Goal: Task Accomplishment & Management: Manage account settings

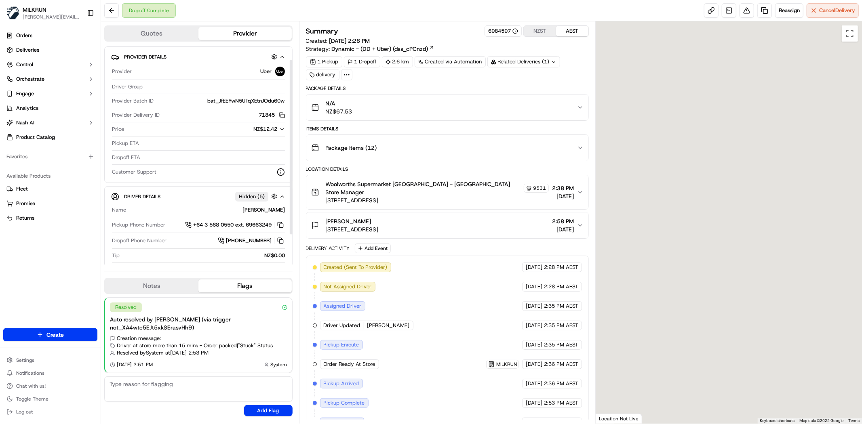
scroll to position [66, 0]
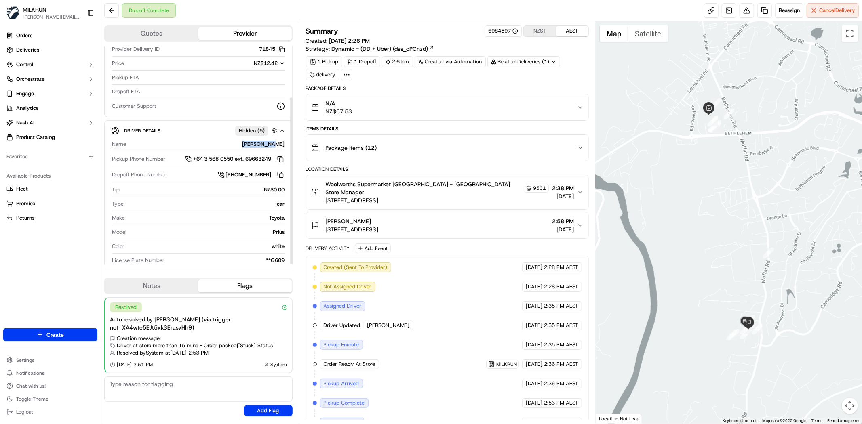
drag, startPoint x: 255, startPoint y: 143, endPoint x: 288, endPoint y: 146, distance: 33.7
click at [288, 146] on div "Driver Details Hidden ( 5 ) Name Bhushan C. Pickup Phone Number +64 3 568 0550 …" at bounding box center [198, 195] width 188 height 151
copy div "Bhushan C."
click at [112, 15] on button at bounding box center [111, 10] width 15 height 15
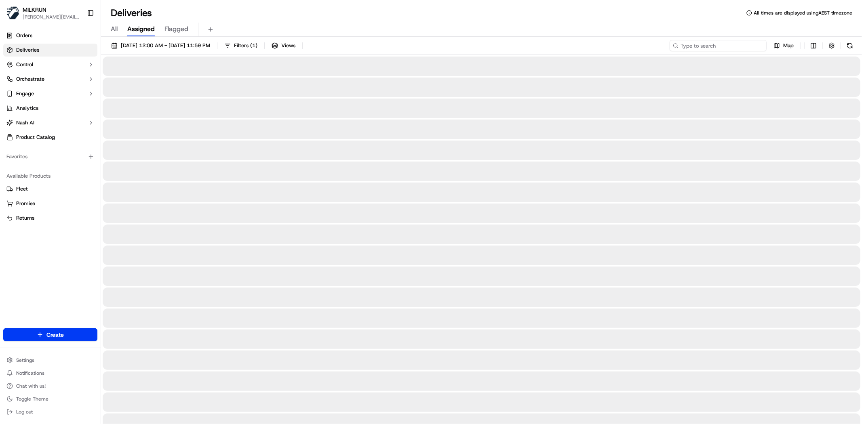
click at [722, 49] on input at bounding box center [718, 45] width 97 height 11
paste input "Bhushan C."
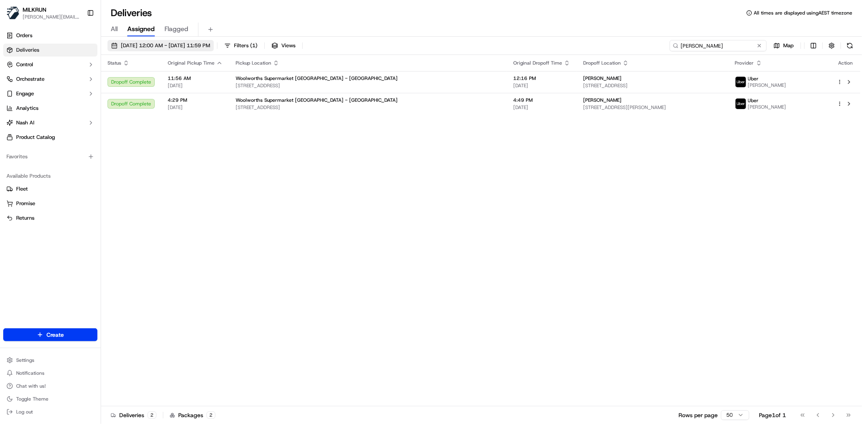
type input "Bhushan C."
click at [163, 51] on button "22/09/2025 12:00 AM - 22/09/2025 11:59 PM" at bounding box center [160, 45] width 106 height 11
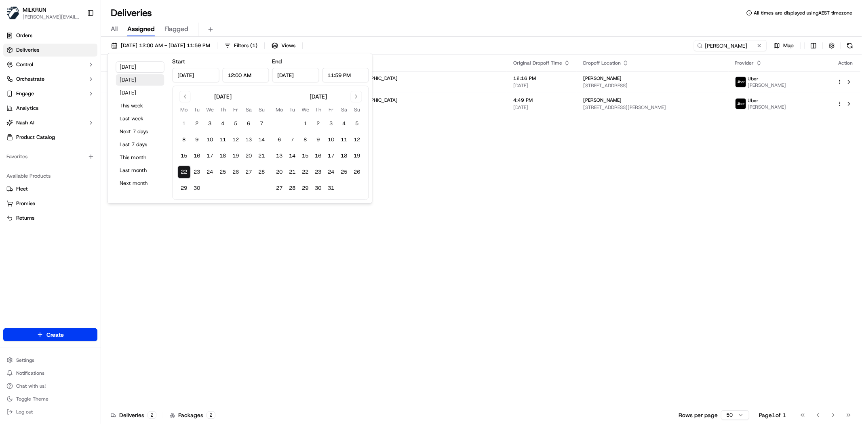
click at [118, 79] on button "Yesterday" at bounding box center [140, 79] width 48 height 11
type input "Sep 21, 2025"
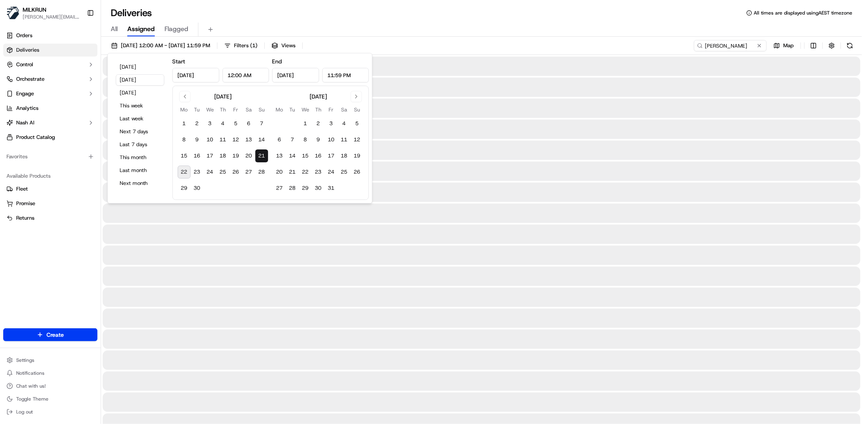
click at [359, 20] on div "All Assigned Flagged" at bounding box center [481, 27] width 761 height 17
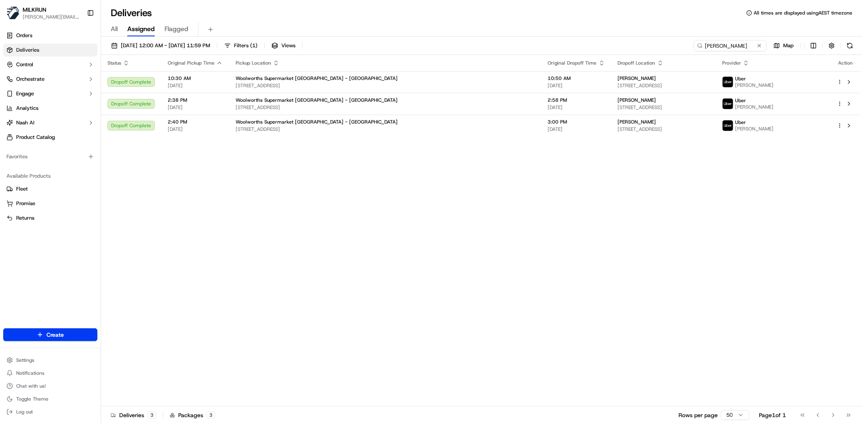
click at [267, 309] on div "Status Original Pickup Time Pickup Location Original Dropoff Time Dropoff Locat…" at bounding box center [480, 231] width 759 height 352
click at [721, 46] on input "Bhushan C." at bounding box center [718, 45] width 97 height 11
paste input "sage Remfrey"
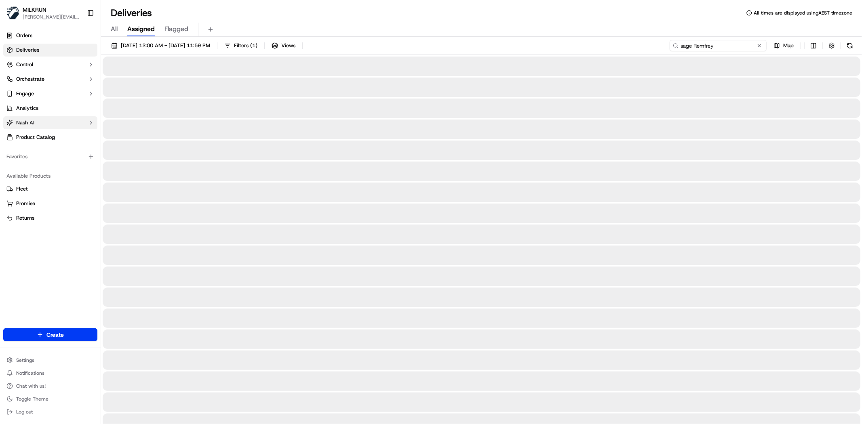
type input "sage Remfrey"
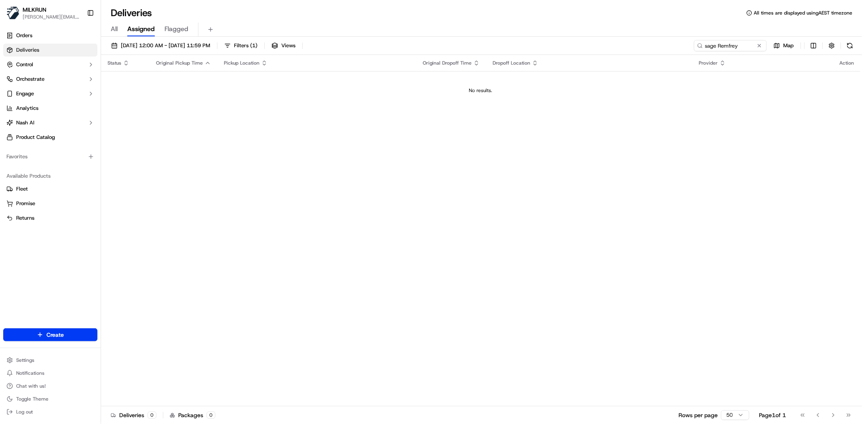
drag, startPoint x: 380, startPoint y: 235, endPoint x: 116, endPoint y: 58, distance: 318.1
click at [369, 208] on div "Status Original Pickup Time Pickup Location Original Dropoff Time Dropoff Locat…" at bounding box center [480, 231] width 759 height 352
drag, startPoint x: 276, startPoint y: 177, endPoint x: 807, endPoint y: 107, distance: 535.5
click at [282, 179] on div "Status Original Pickup Time Pickup Location Original Dropoff Time Dropoff Locat…" at bounding box center [480, 231] width 759 height 352
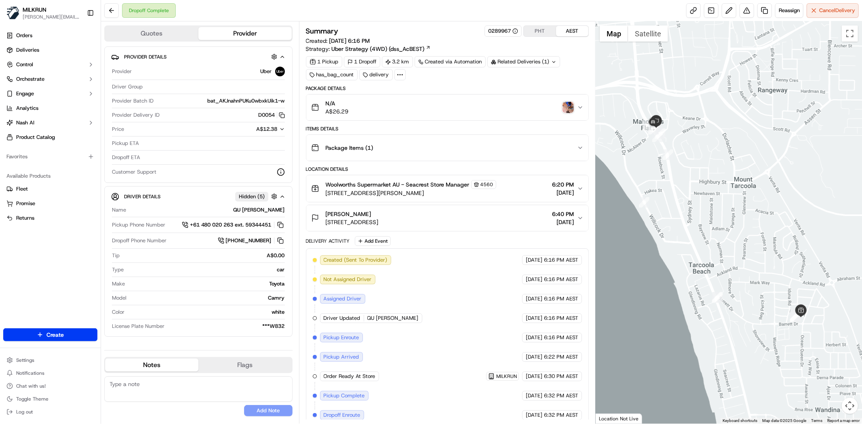
click at [570, 109] on img "button" at bounding box center [567, 107] width 11 height 11
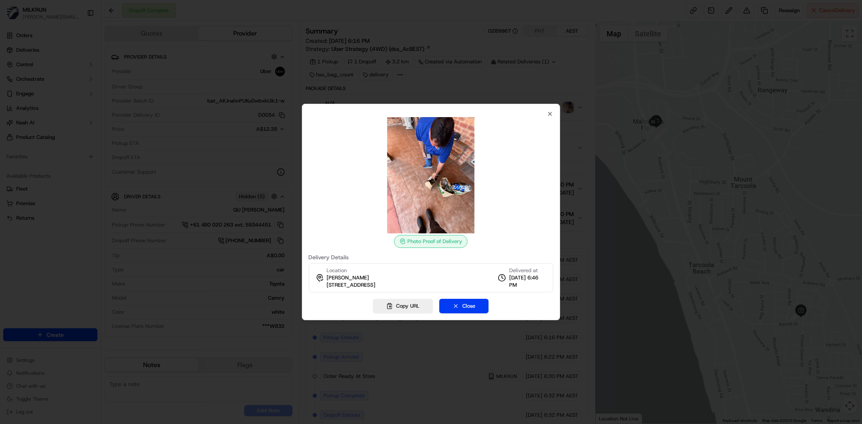
click at [467, 196] on img at bounding box center [431, 175] width 116 height 116
click at [547, 111] on icon "button" at bounding box center [550, 114] width 6 height 6
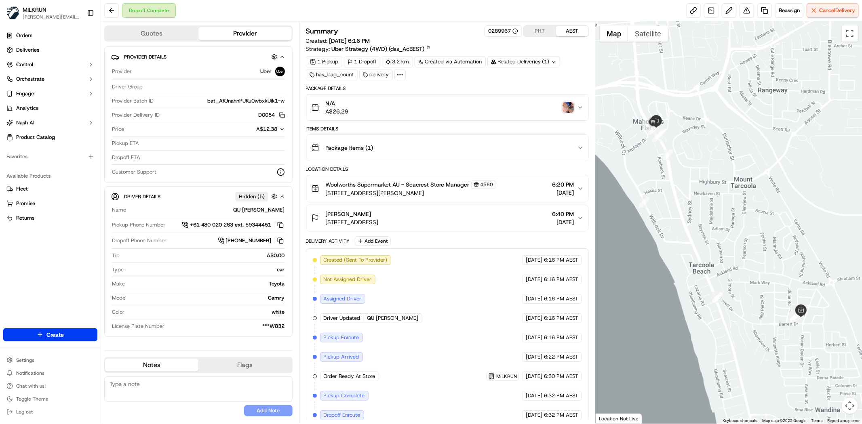
click at [23, 255] on div "Orders Deliveries Control Orchestrate Engage Analytics Nash AI Product Catalog …" at bounding box center [50, 174] width 101 height 296
click at [752, 7] on div "Reassign Cancel Delivery" at bounding box center [772, 10] width 173 height 15
click at [748, 8] on button at bounding box center [746, 10] width 15 height 15
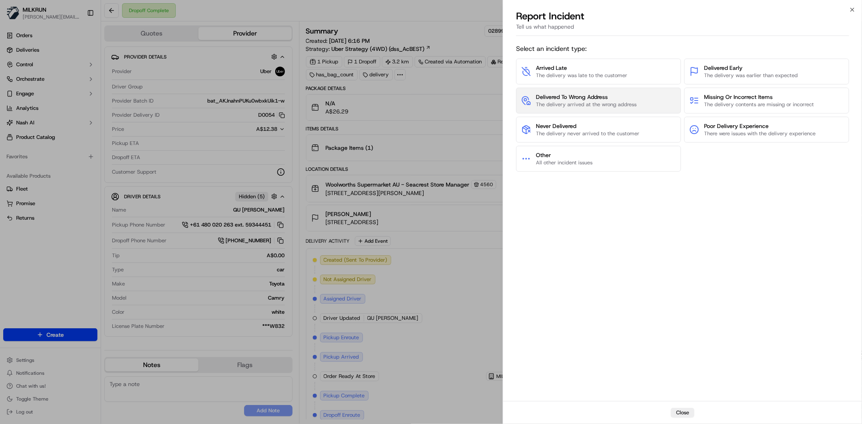
click at [587, 101] on span "The delivery arrived at the wrong address" at bounding box center [586, 104] width 101 height 7
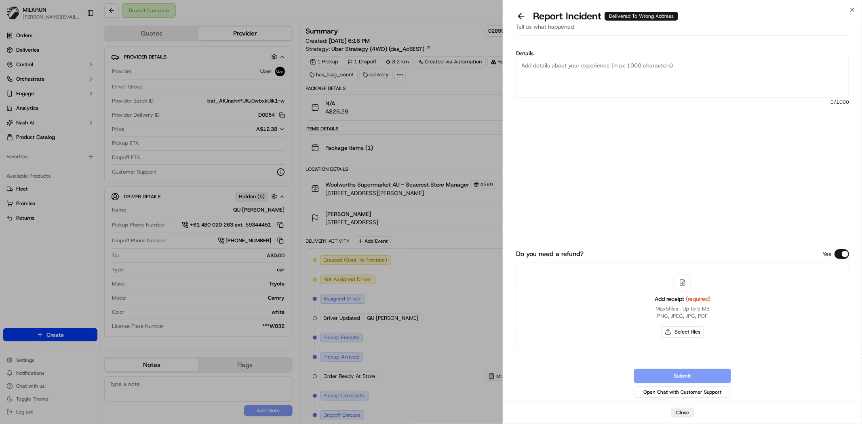
click at [583, 80] on textarea "Details" at bounding box center [682, 78] width 333 height 40
type textarea "Customer receve"
click at [527, 12] on button at bounding box center [521, 16] width 17 height 11
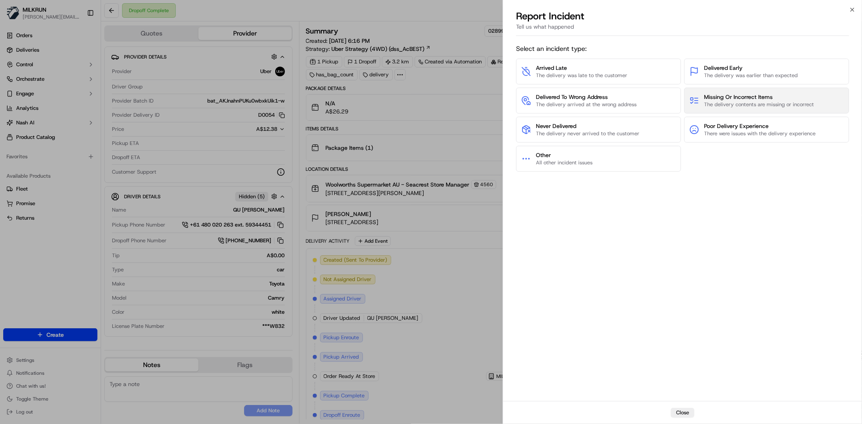
click at [821, 105] on button "Missing Or Incorrect Items The delivery contents are missing or incorrect" at bounding box center [766, 101] width 165 height 26
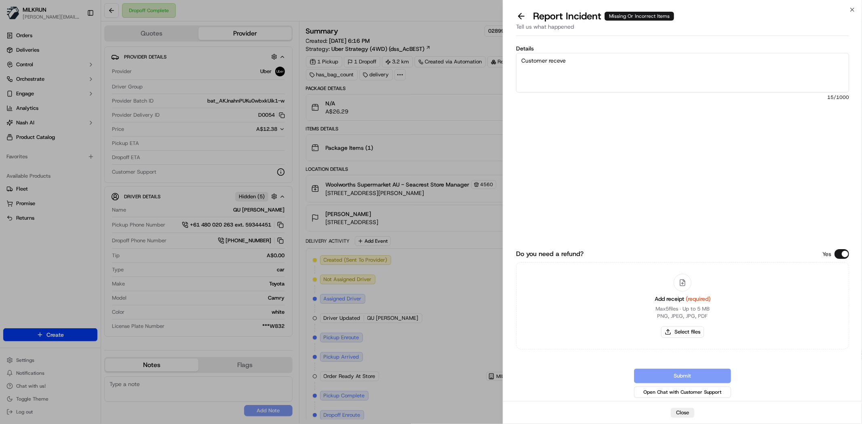
click at [576, 82] on textarea "Customer receve" at bounding box center [682, 73] width 333 height 40
click at [605, 61] on textarea "Customer received ib" at bounding box center [682, 73] width 333 height 40
click at [777, 74] on textarea "Customer received Uber eats order instead of MILKRUN. Image attached. Please re…" at bounding box center [682, 73] width 333 height 40
click at [777, 67] on textarea "Customer received Uber eats order instead of MILKRUN. Image attached. Please re…" at bounding box center [682, 73] width 333 height 40
paste textarea "$26.29"
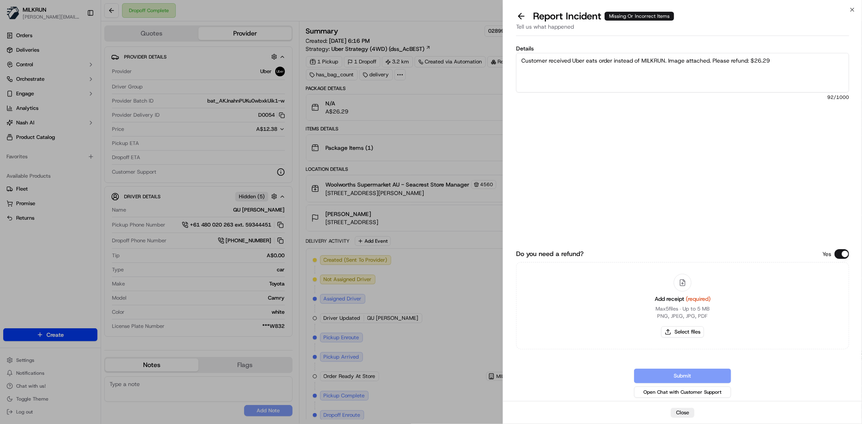
click at [756, 87] on textarea "Customer received Uber eats order instead of MILKRUN. Image attached. Please re…" at bounding box center [682, 73] width 333 height 40
type textarea "Customer received Uber eats order instead of MILKRUN. Image attached. Please re…"
click at [684, 332] on button "Select files" at bounding box center [682, 331] width 43 height 11
type input "C:\fakepath\derek.png"
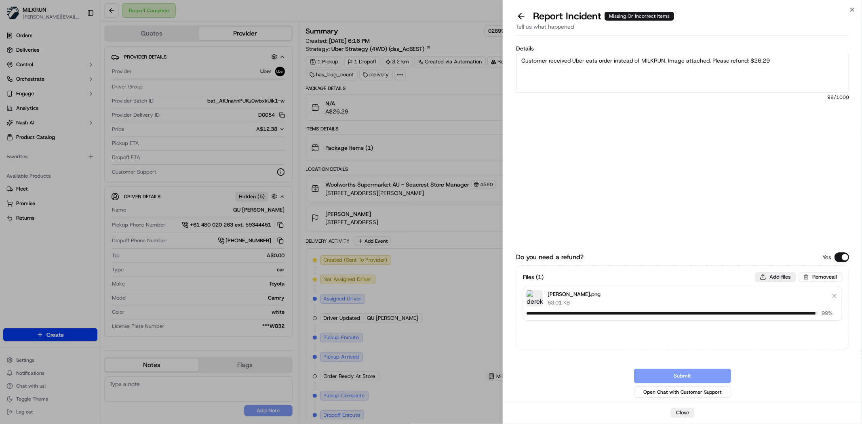
click at [777, 273] on button "Add files" at bounding box center [775, 277] width 40 height 10
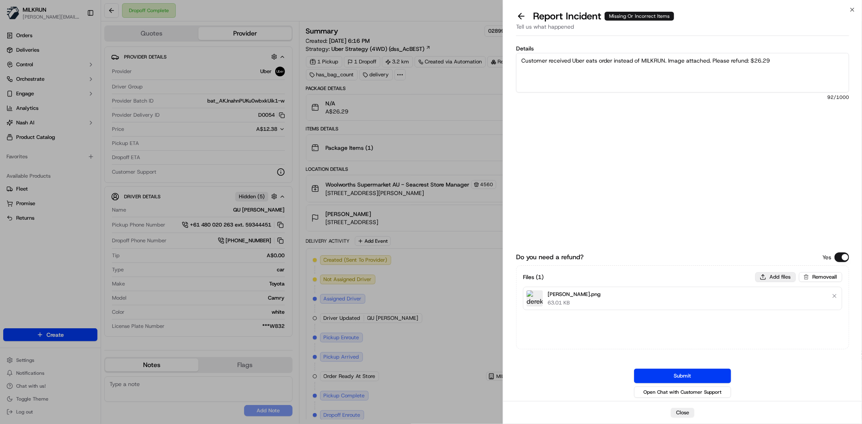
type input "C:\fakepath\uber eats .png"
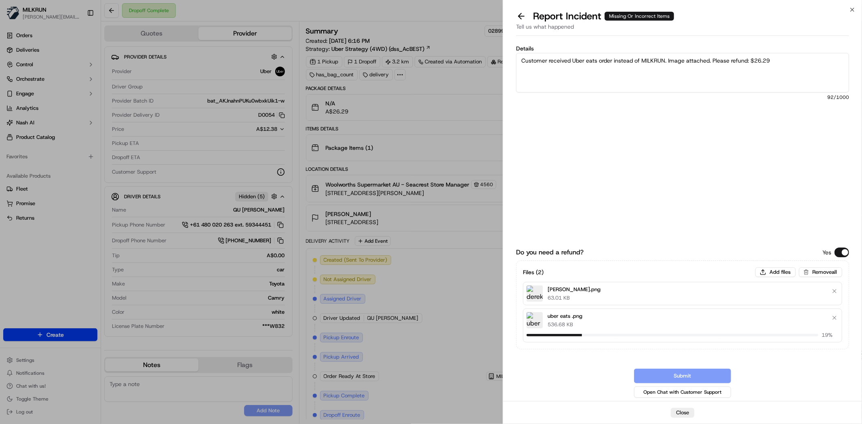
click at [731, 78] on textarea "Customer received Uber eats order instead of MILKRUN. Image attached. Please re…" at bounding box center [682, 73] width 333 height 40
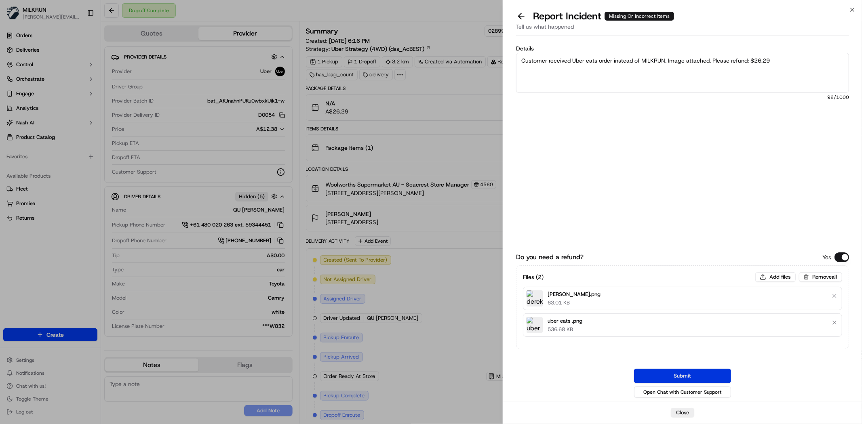
click at [680, 378] on button "Submit" at bounding box center [682, 376] width 97 height 15
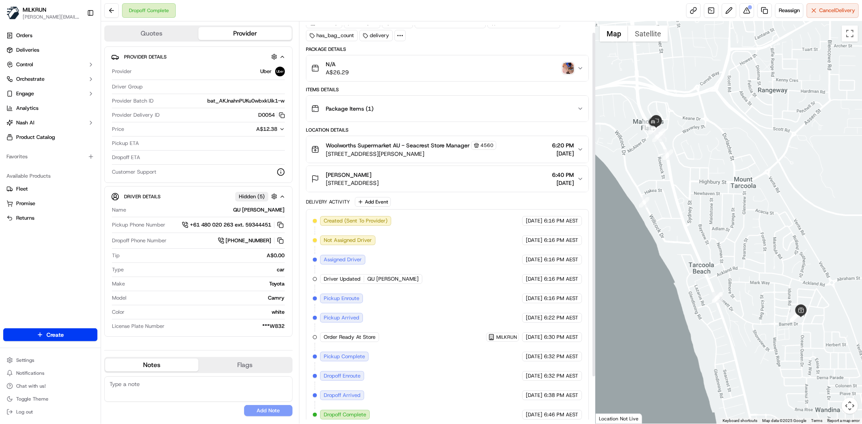
scroll to position [67, 0]
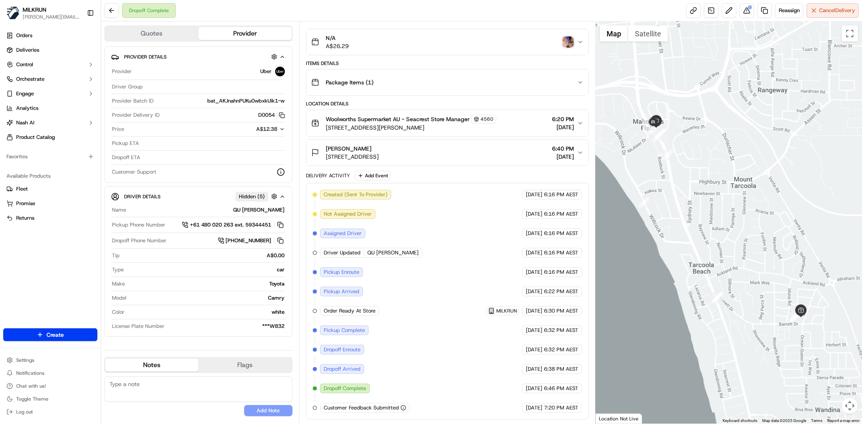
click at [575, 41] on div "N/A A$26.29" at bounding box center [444, 42] width 266 height 16
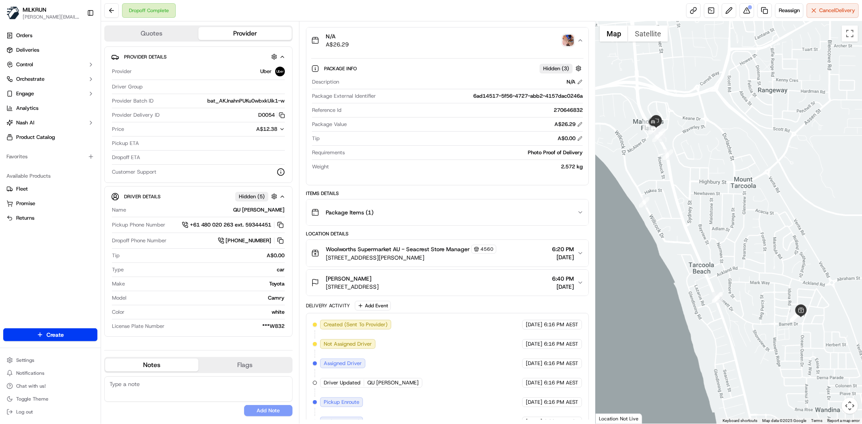
click at [568, 38] on img "button" at bounding box center [567, 40] width 11 height 11
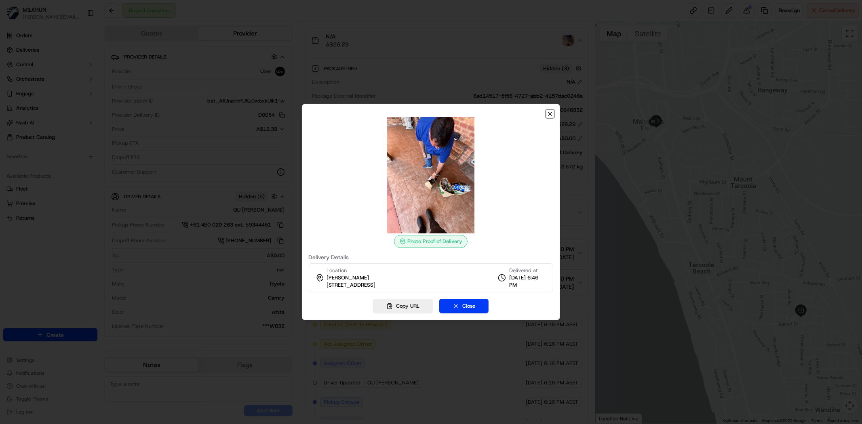
click at [552, 112] on icon "button" at bounding box center [550, 114] width 6 height 6
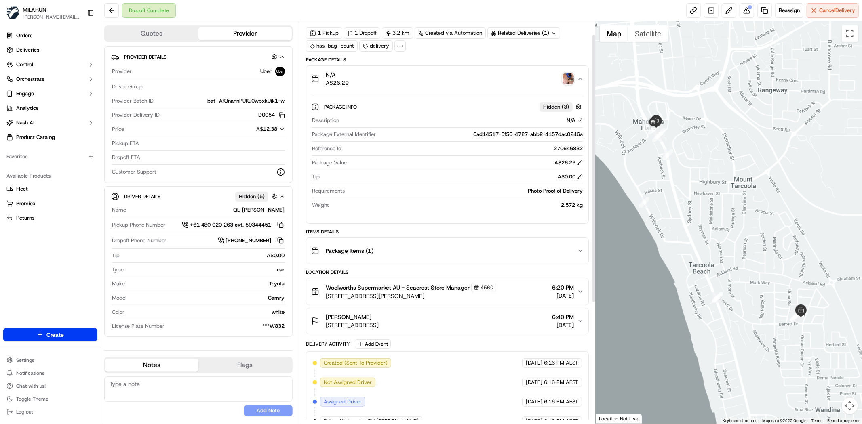
scroll to position [0, 0]
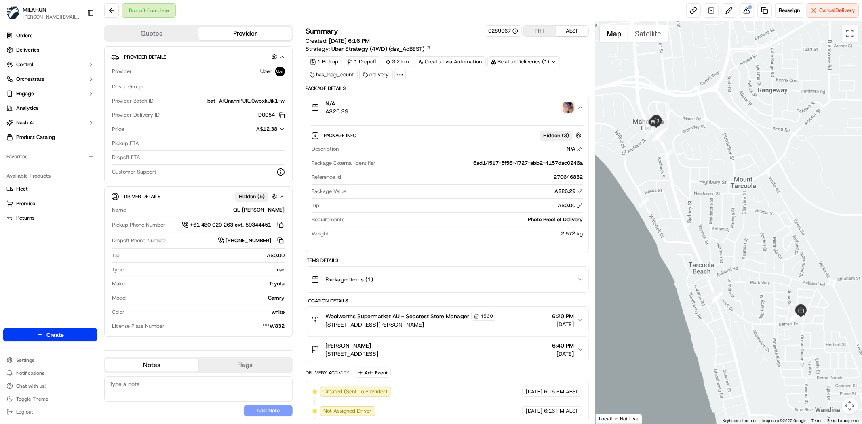
drag, startPoint x: 558, startPoint y: 102, endPoint x: 542, endPoint y: 95, distance: 17.9
click at [562, 104] on div "N/A A$26.29" at bounding box center [444, 107] width 266 height 16
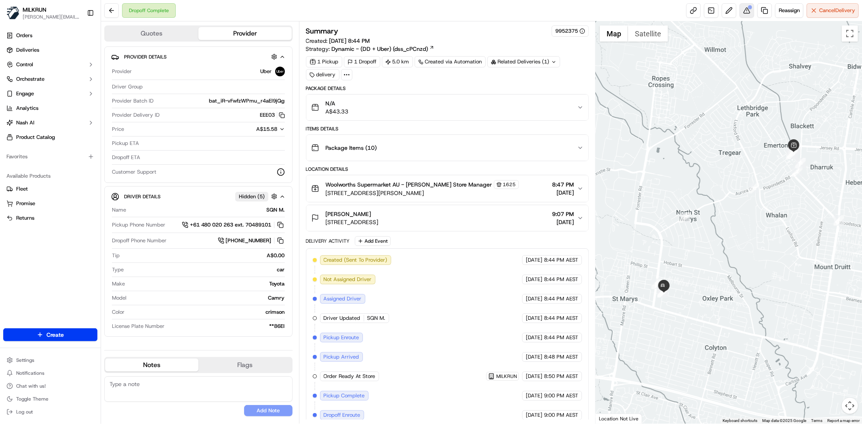
click at [743, 14] on button at bounding box center [746, 10] width 15 height 15
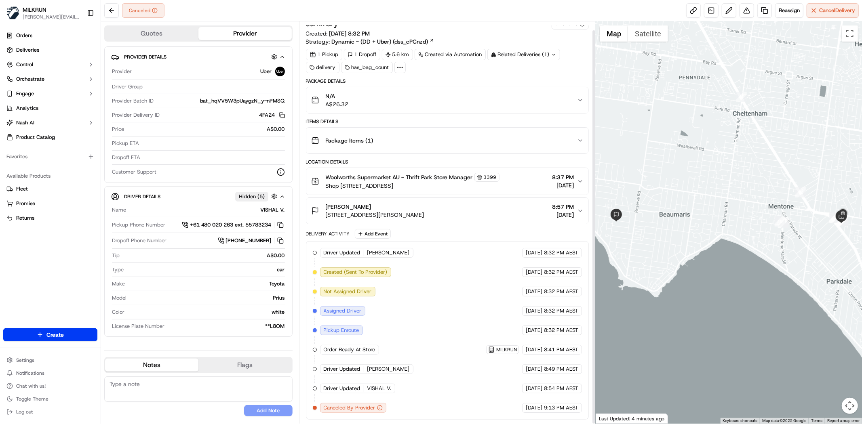
scroll to position [9, 0]
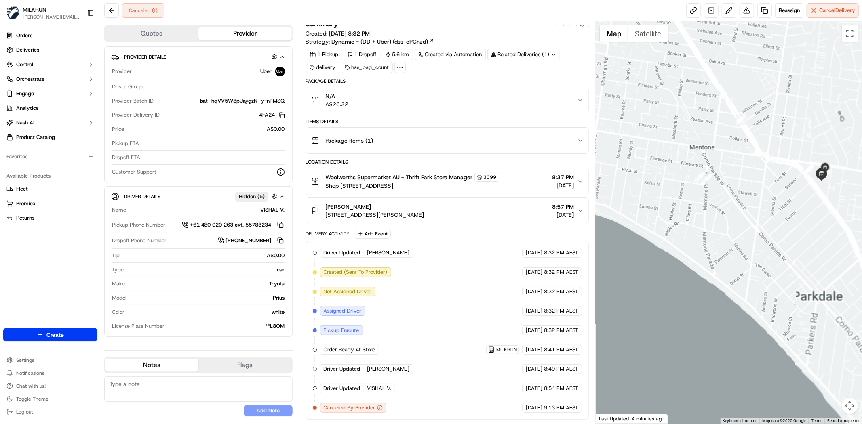
drag, startPoint x: 763, startPoint y: 200, endPoint x: 632, endPoint y: 112, distance: 157.8
click at [632, 112] on div at bounding box center [729, 222] width 266 height 402
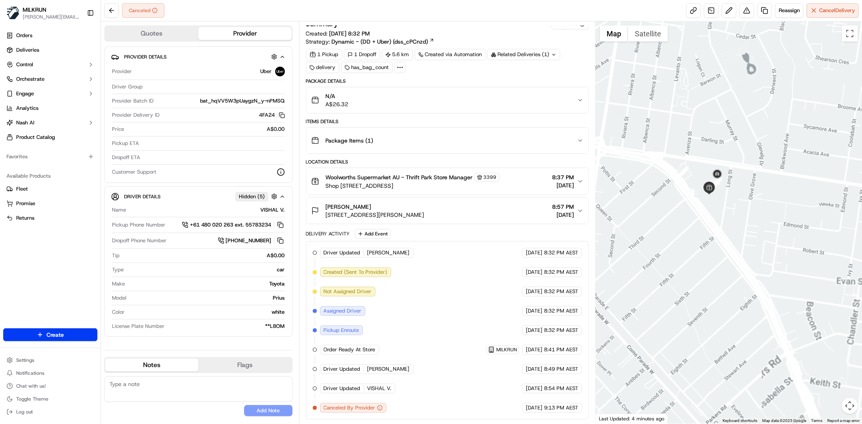
drag, startPoint x: 795, startPoint y: 152, endPoint x: 586, endPoint y: 123, distance: 211.3
click at [586, 123] on div "Quotes Provider Provider Details Provider Uber Driver Group Provider Batch ID b…" at bounding box center [481, 222] width 761 height 402
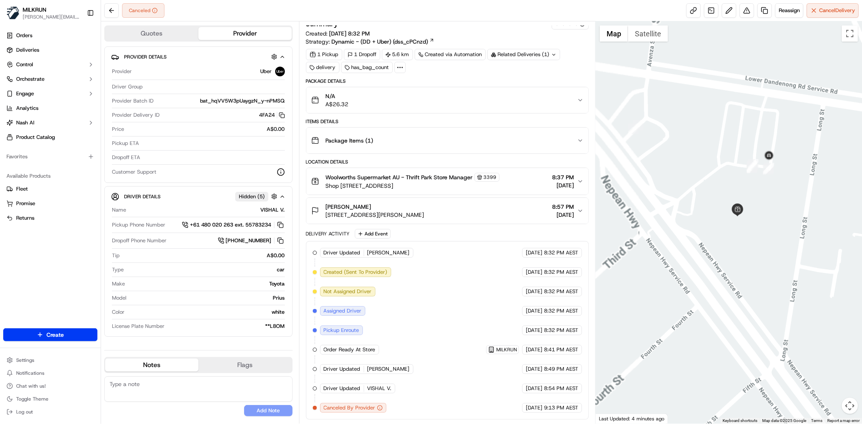
drag, startPoint x: 679, startPoint y: 167, endPoint x: 777, endPoint y: 183, distance: 98.8
click at [777, 183] on div at bounding box center [729, 222] width 266 height 402
click at [532, 387] on span "[DATE]" at bounding box center [534, 388] width 17 height 7
click at [532, 389] on span "[DATE]" at bounding box center [534, 388] width 17 height 7
click at [784, 19] on div "Canceled Reassign Cancel Delivery" at bounding box center [481, 10] width 761 height 21
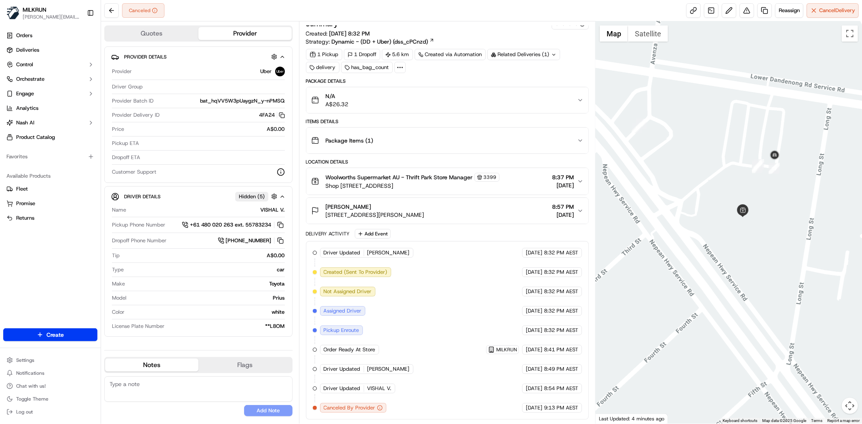
click at [366, 211] on span "2B Lynette Ave, Beaumaris, VIC 3193, AU" at bounding box center [375, 215] width 99 height 8
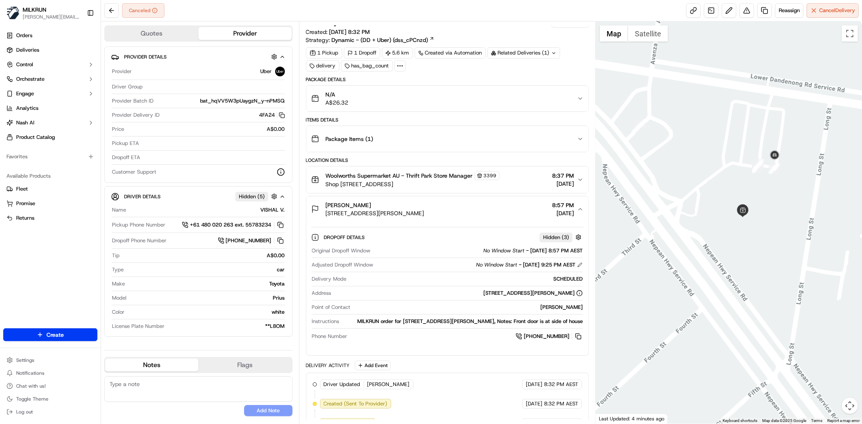
click at [366, 209] on span "2B Lynette Ave, Beaumaris, VIC 3193, AU" at bounding box center [375, 213] width 99 height 8
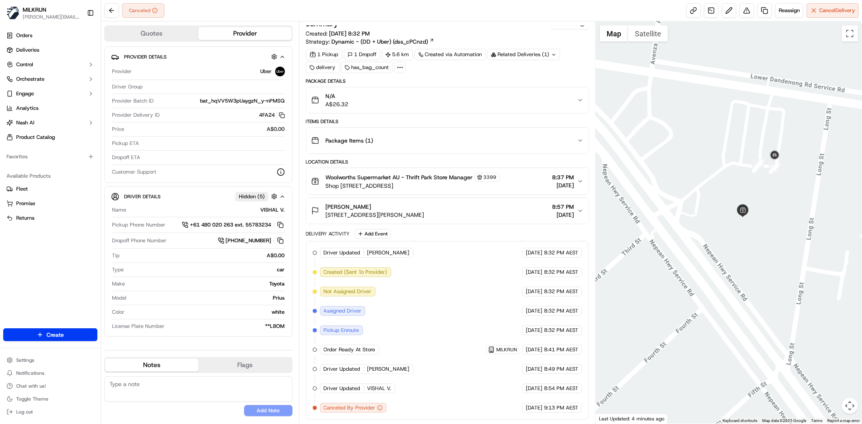
click at [356, 184] on span "Shop 1/171 Nepean Hwy, Mentone, VIC 3194, AU" at bounding box center [413, 186] width 174 height 8
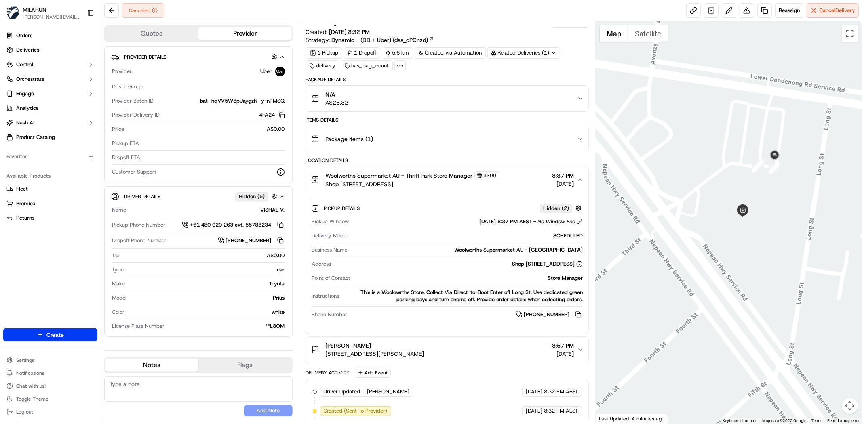
click at [360, 195] on div "Pickup Details Hidden ( 2 ) Pickup Window 22/09/2025 8:37 PM AEST - No Window E…" at bounding box center [447, 260] width 282 height 134
click at [383, 186] on span "Shop 1/171 Nepean Hwy, Mentone, VIC 3194, AU" at bounding box center [413, 184] width 174 height 8
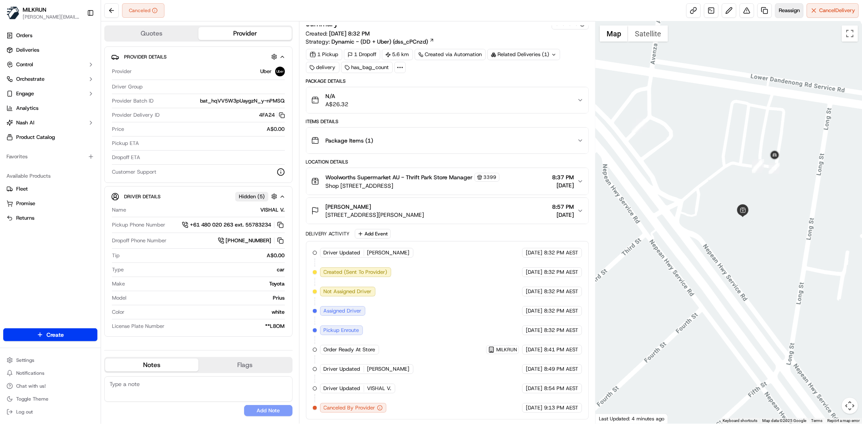
click at [786, 7] on span "Reassign" at bounding box center [789, 10] width 21 height 7
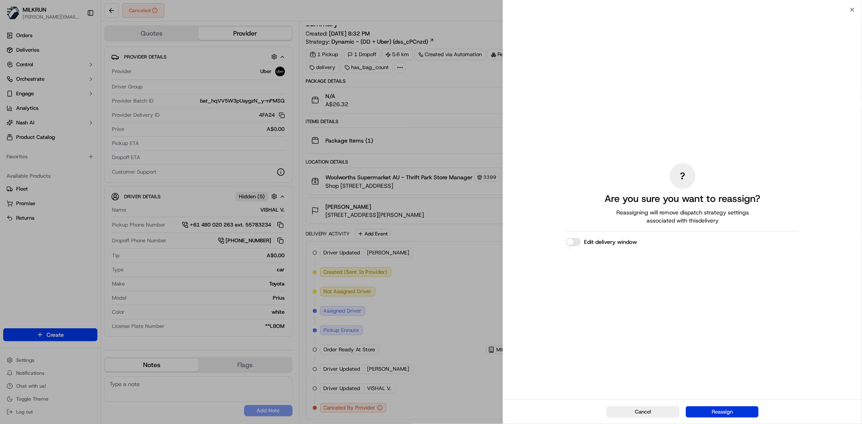
click at [697, 406] on button "Reassign" at bounding box center [722, 411] width 73 height 11
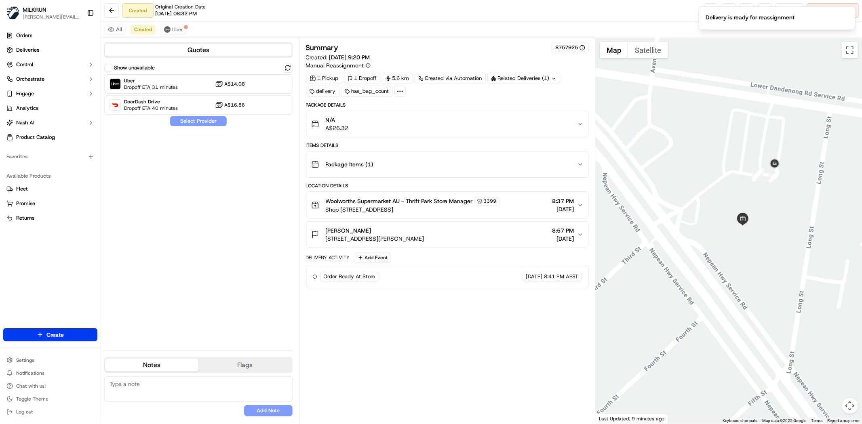
scroll to position [0, 0]
click at [168, 85] on span "Dropoff ETA 31 minutes" at bounding box center [151, 87] width 54 height 6
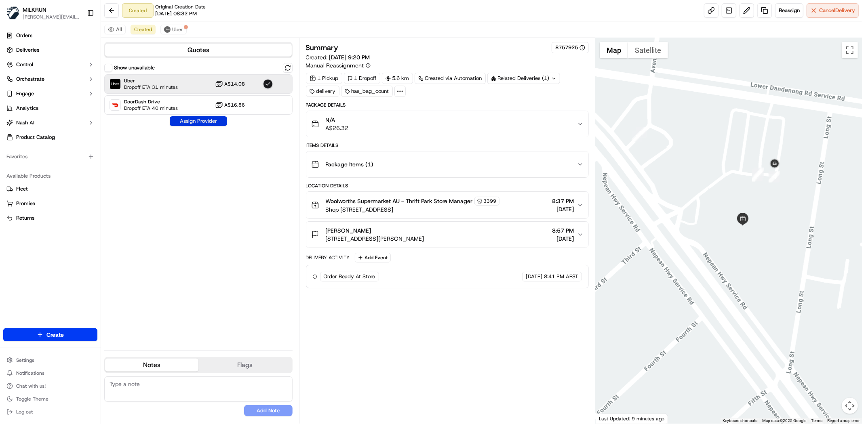
click at [198, 124] on button "Assign Provider" at bounding box center [198, 121] width 57 height 10
click at [222, 256] on div "Show unavailable Uber Dropoff ETA 31 minutes A$14.08 DoorDash Drive Dropoff ETA…" at bounding box center [198, 203] width 188 height 281
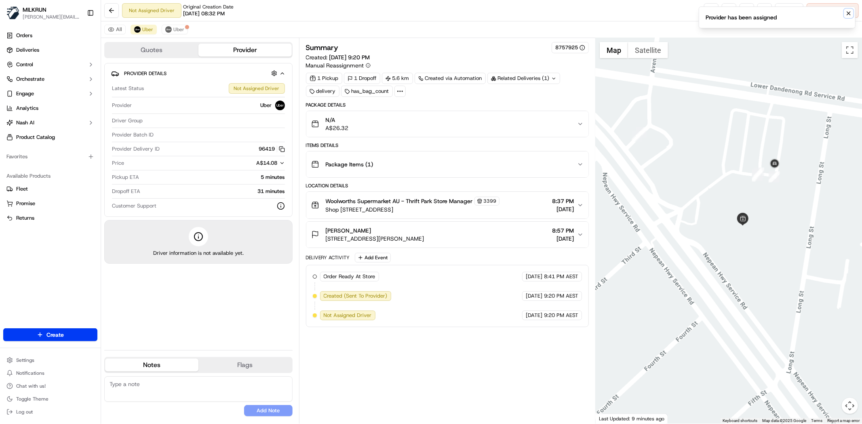
click at [849, 10] on icon "Notifications (F8)" at bounding box center [848, 13] width 6 height 6
click at [708, 6] on link at bounding box center [711, 10] width 15 height 15
click at [708, 12] on link at bounding box center [711, 10] width 15 height 15
click at [524, 364] on div "Summary 8757925 Created: 22/09/2025 9:20 PM Manual Reassignment 1 Pickup 1 Drop…" at bounding box center [447, 231] width 283 height 378
drag, startPoint x: 436, startPoint y: 408, endPoint x: 451, endPoint y: 404, distance: 15.4
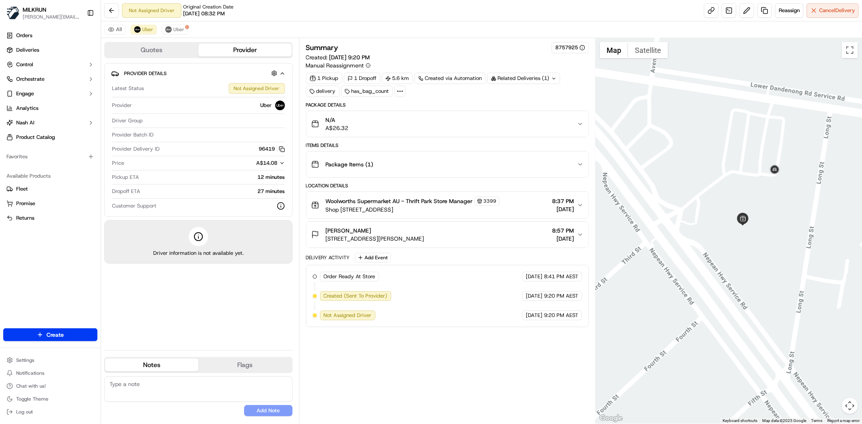
click at [448, 398] on div "Summary 8757925 Created: 22/09/2025 9:20 PM Manual Reassignment 1 Pickup 1 Drop…" at bounding box center [447, 231] width 283 height 378
click at [139, 77] on div "Provider Details Latest Status Not Assigned Driver Provider Uber Driver Group P…" at bounding box center [198, 140] width 188 height 154
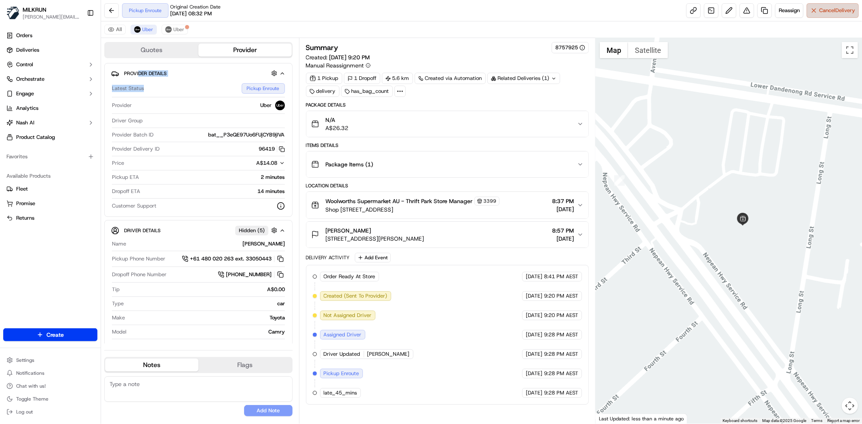
click at [842, 7] on span "Cancel Delivery" at bounding box center [837, 10] width 36 height 7
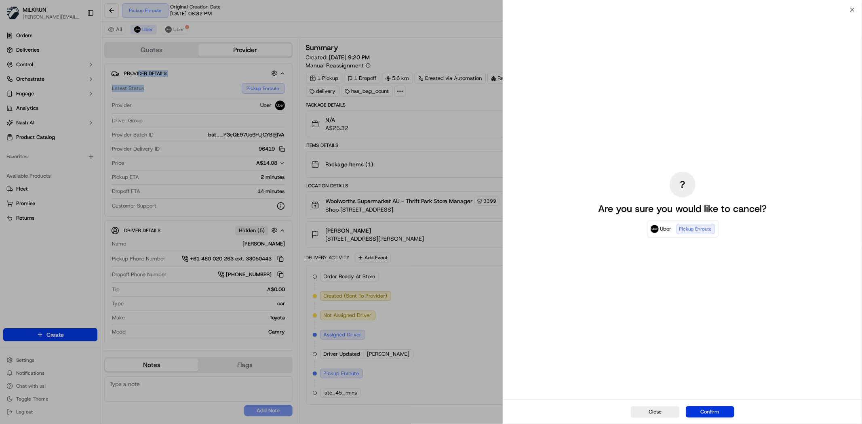
click at [701, 413] on button "Confirm" at bounding box center [710, 411] width 48 height 11
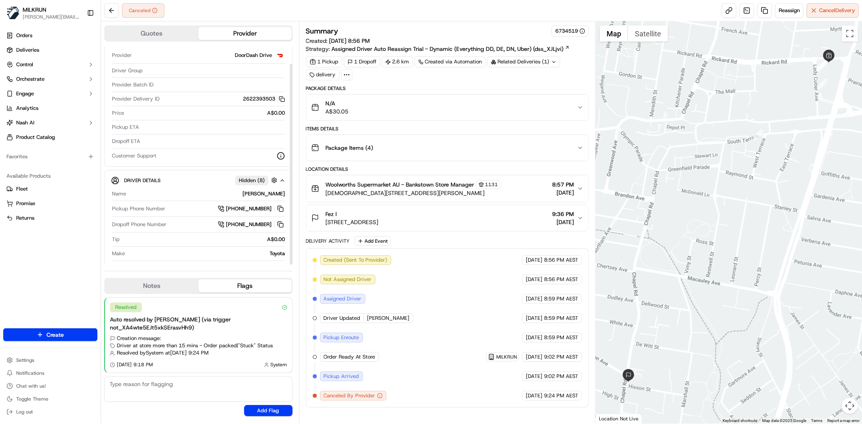
scroll to position [23, 0]
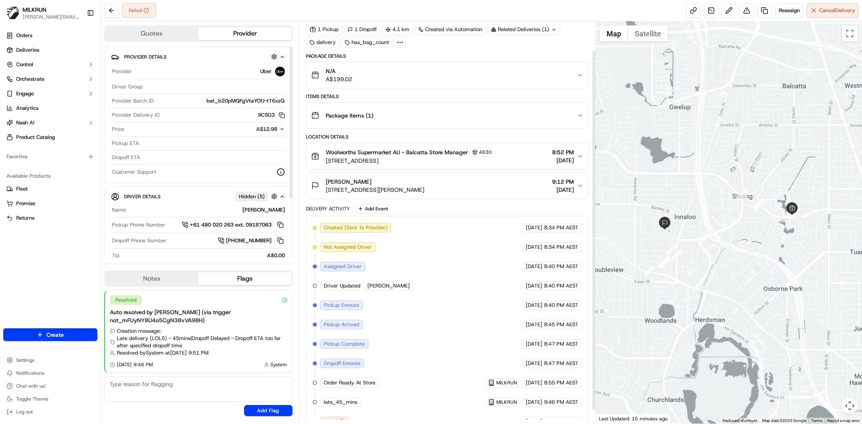
scroll to position [48, 0]
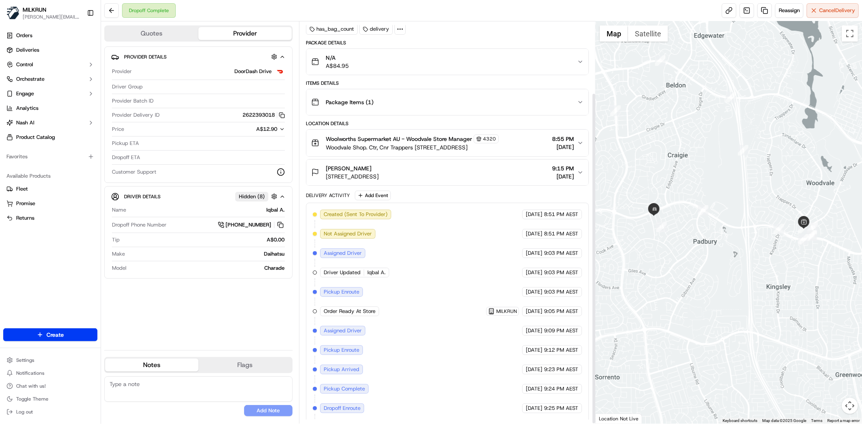
scroll to position [87, 0]
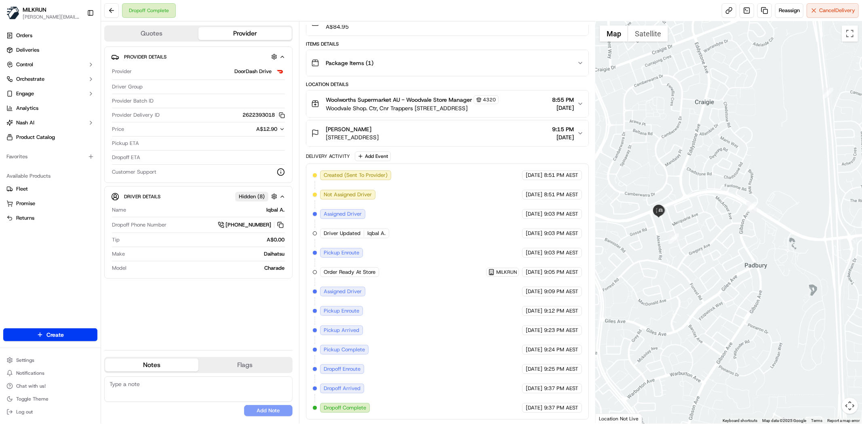
drag, startPoint x: 689, startPoint y: 243, endPoint x: 672, endPoint y: 243, distance: 17.8
click at [853, 243] on div at bounding box center [729, 222] width 266 height 402
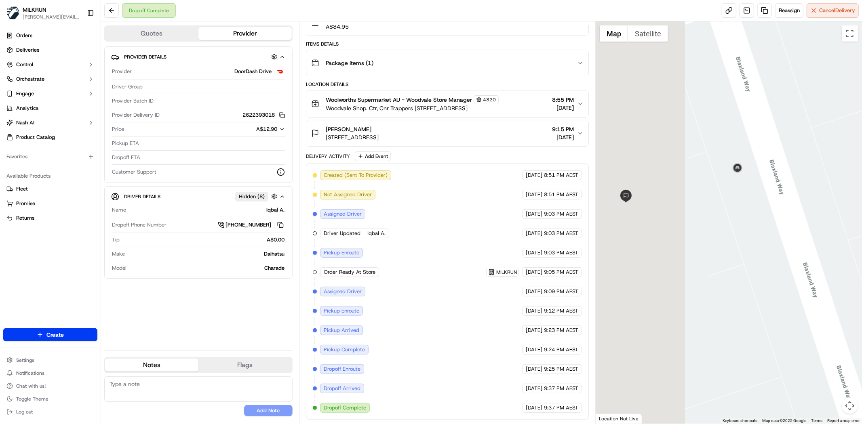
drag, startPoint x: 634, startPoint y: 213, endPoint x: 788, endPoint y: 215, distance: 154.8
click at [788, 215] on div at bounding box center [729, 222] width 266 height 402
